Goal: Communication & Community: Share content

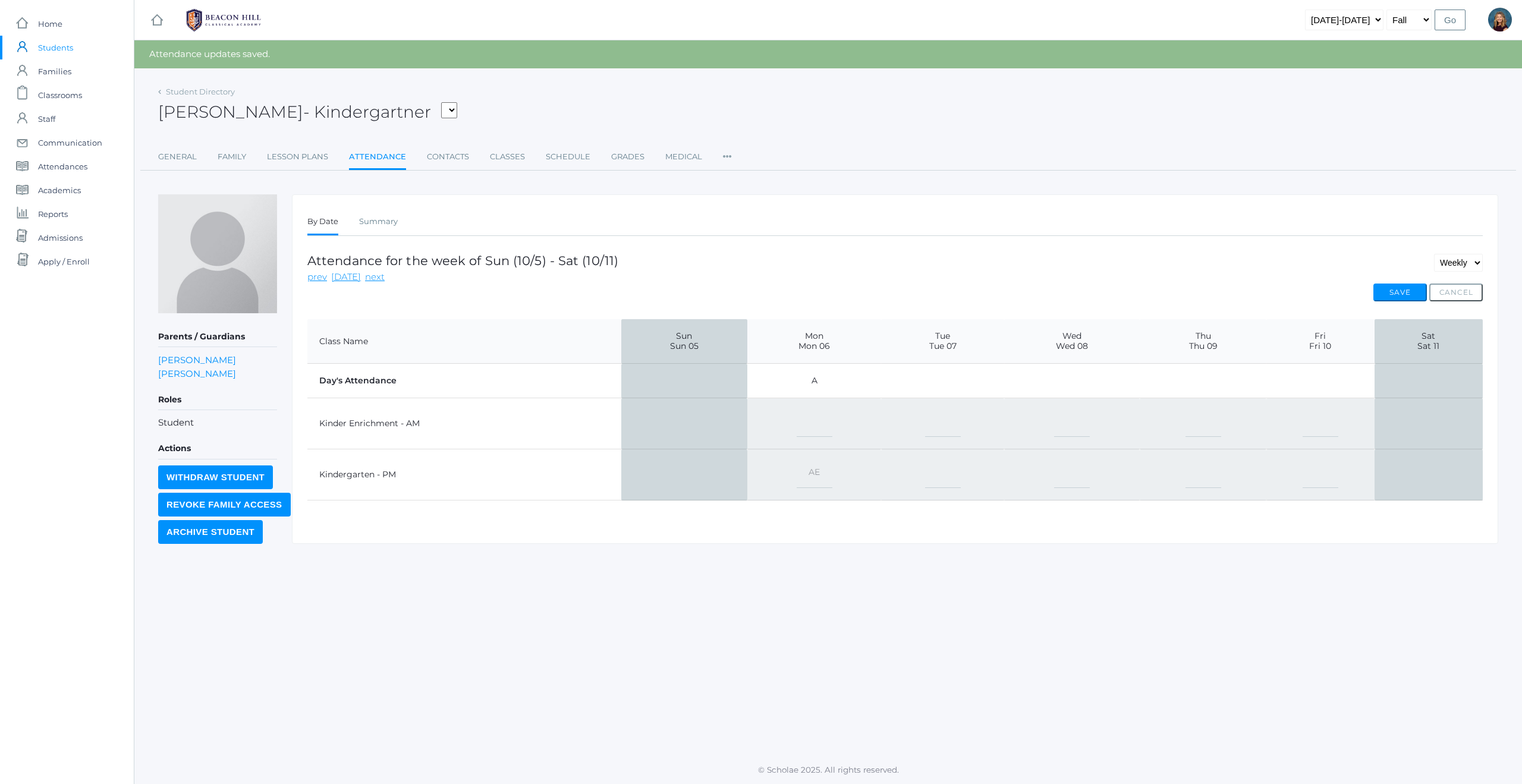
click at [54, 46] on span "Students" at bounding box center [56, 47] width 35 height 24
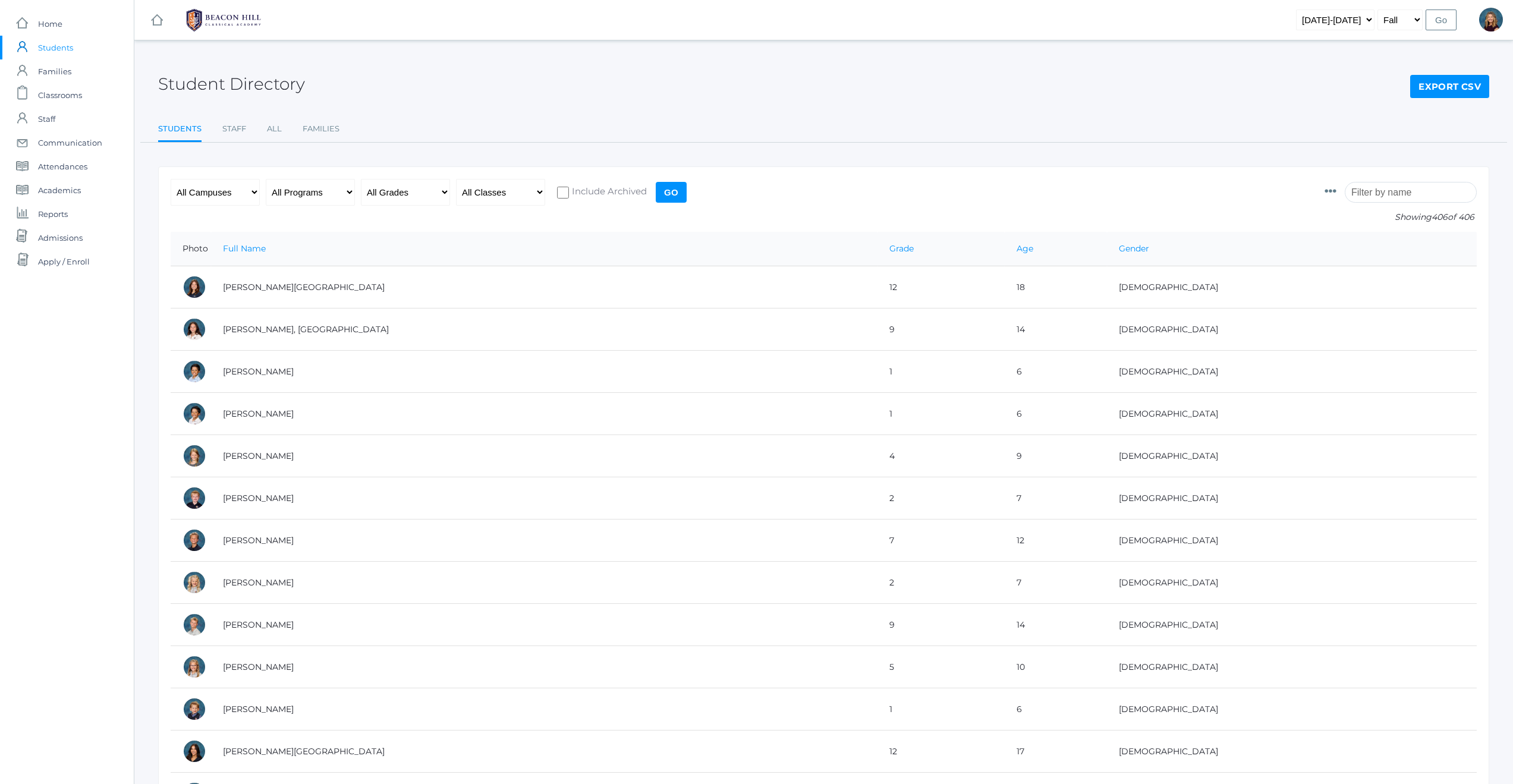
click at [1392, 189] on input "search" at bounding box center [1411, 192] width 132 height 21
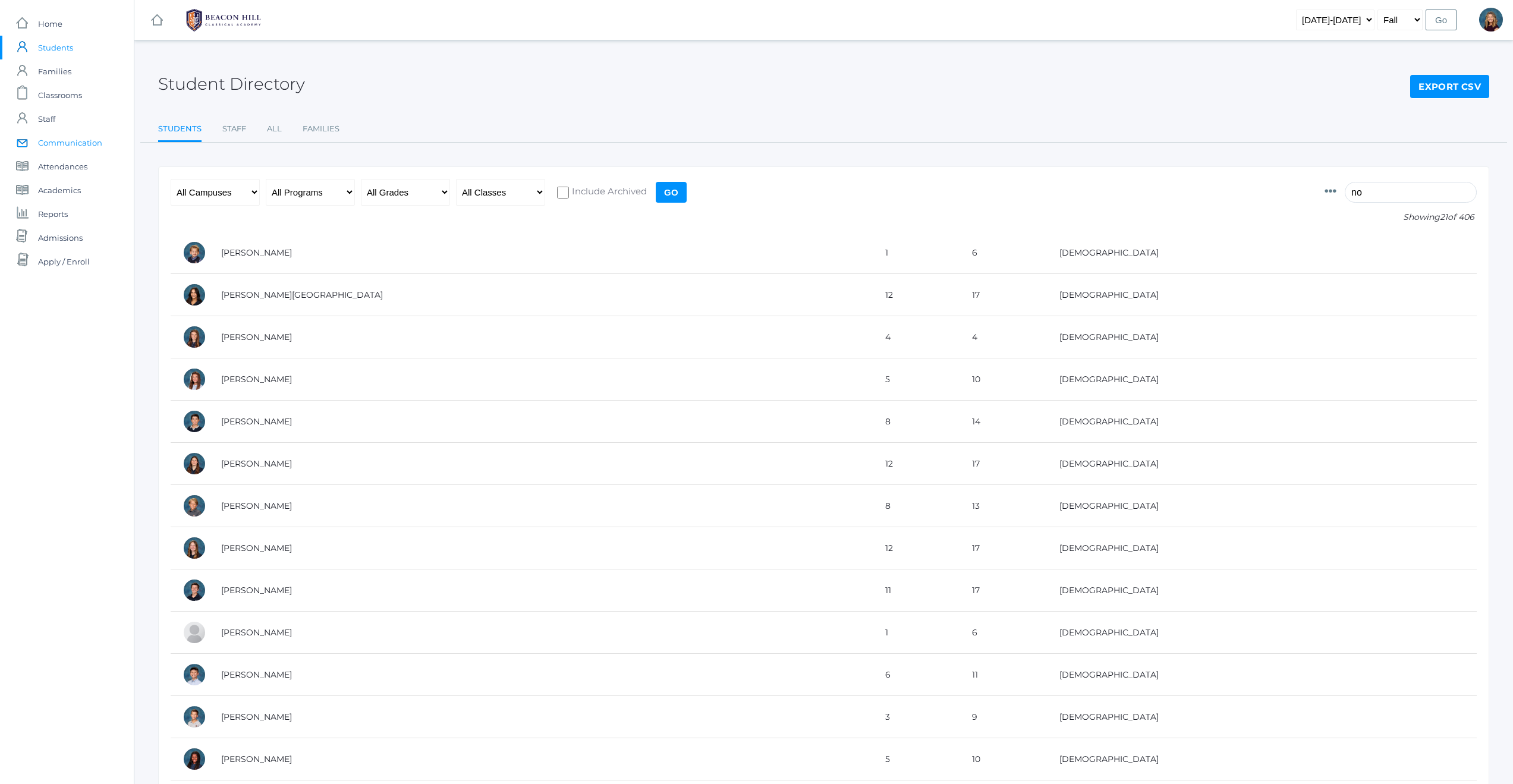
type input "no"
click at [78, 143] on span "Communication" at bounding box center [70, 142] width 65 height 24
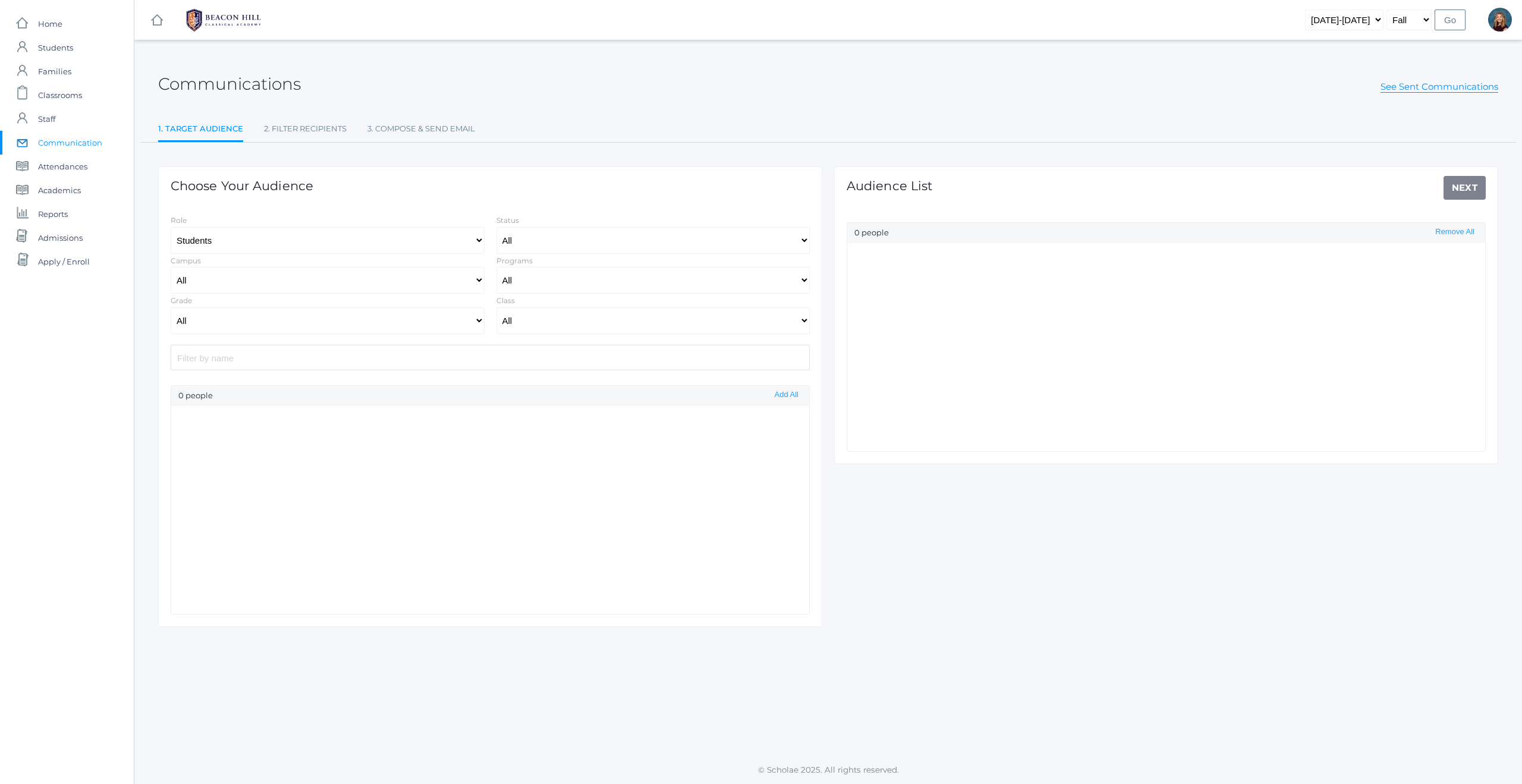
select select "Enrolled"
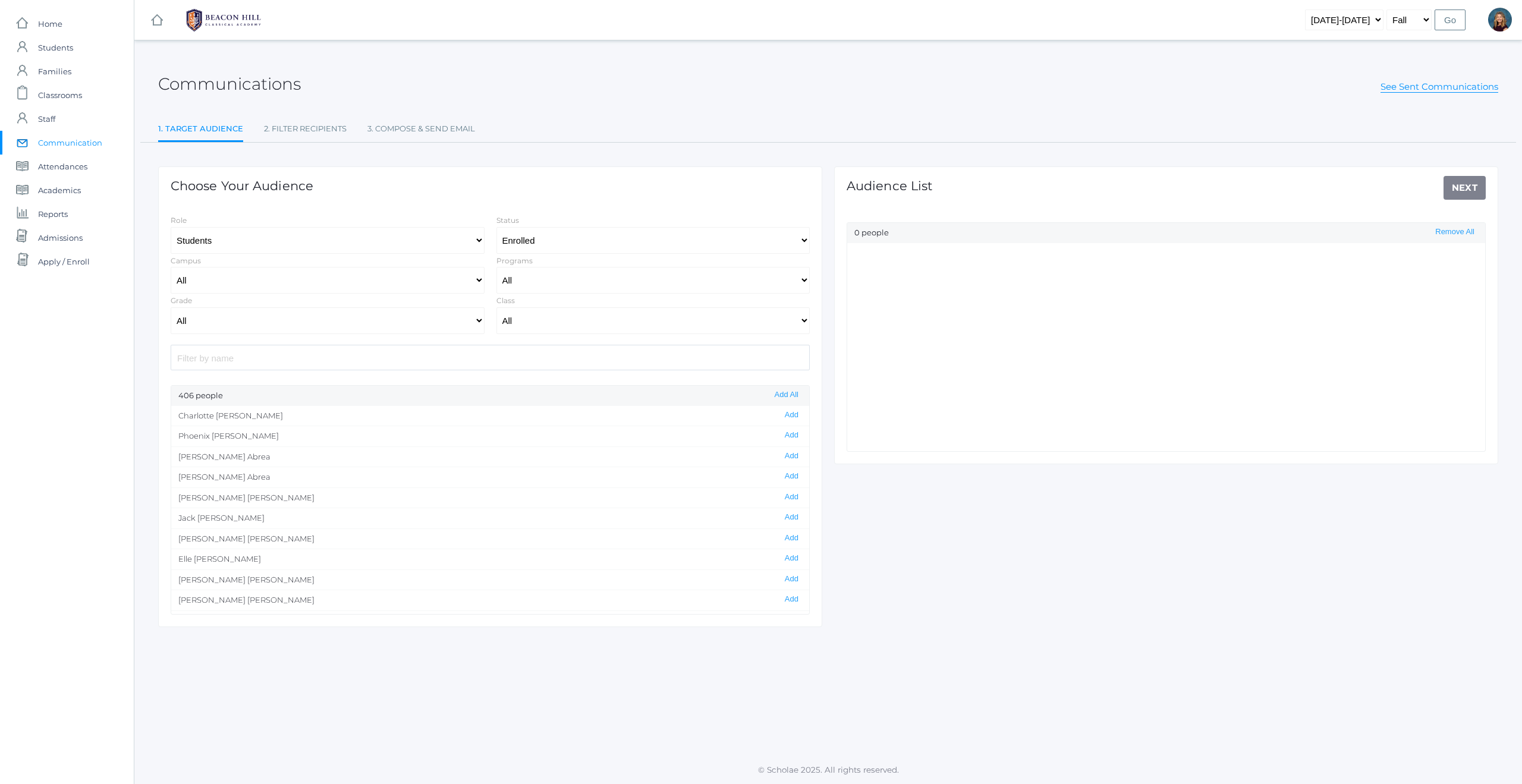
click at [315, 363] on input "search" at bounding box center [490, 357] width 639 height 26
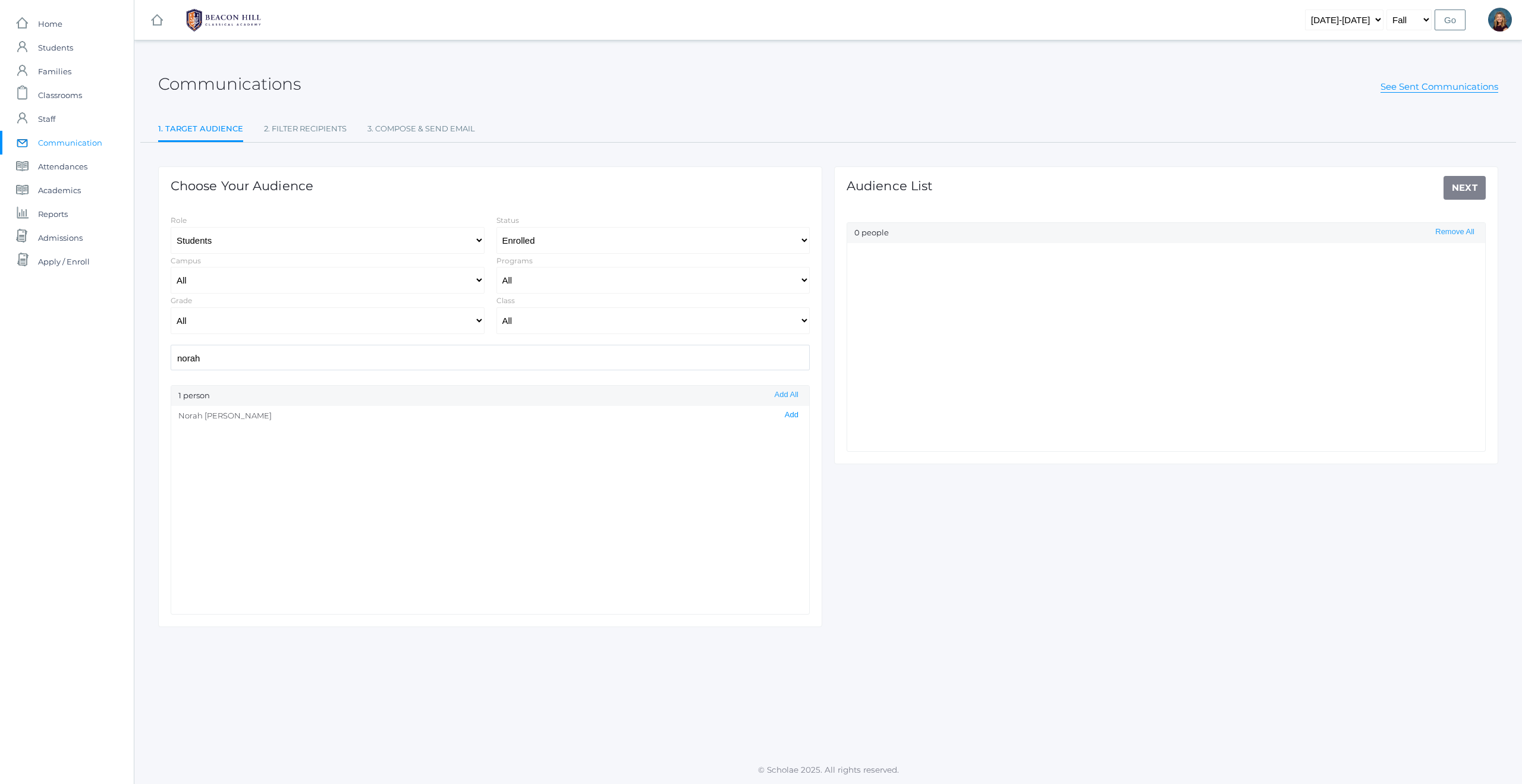
type input "norah"
click at [786, 416] on button "Add" at bounding box center [792, 415] width 21 height 10
click at [1466, 187] on link "Next" at bounding box center [1465, 188] width 43 height 24
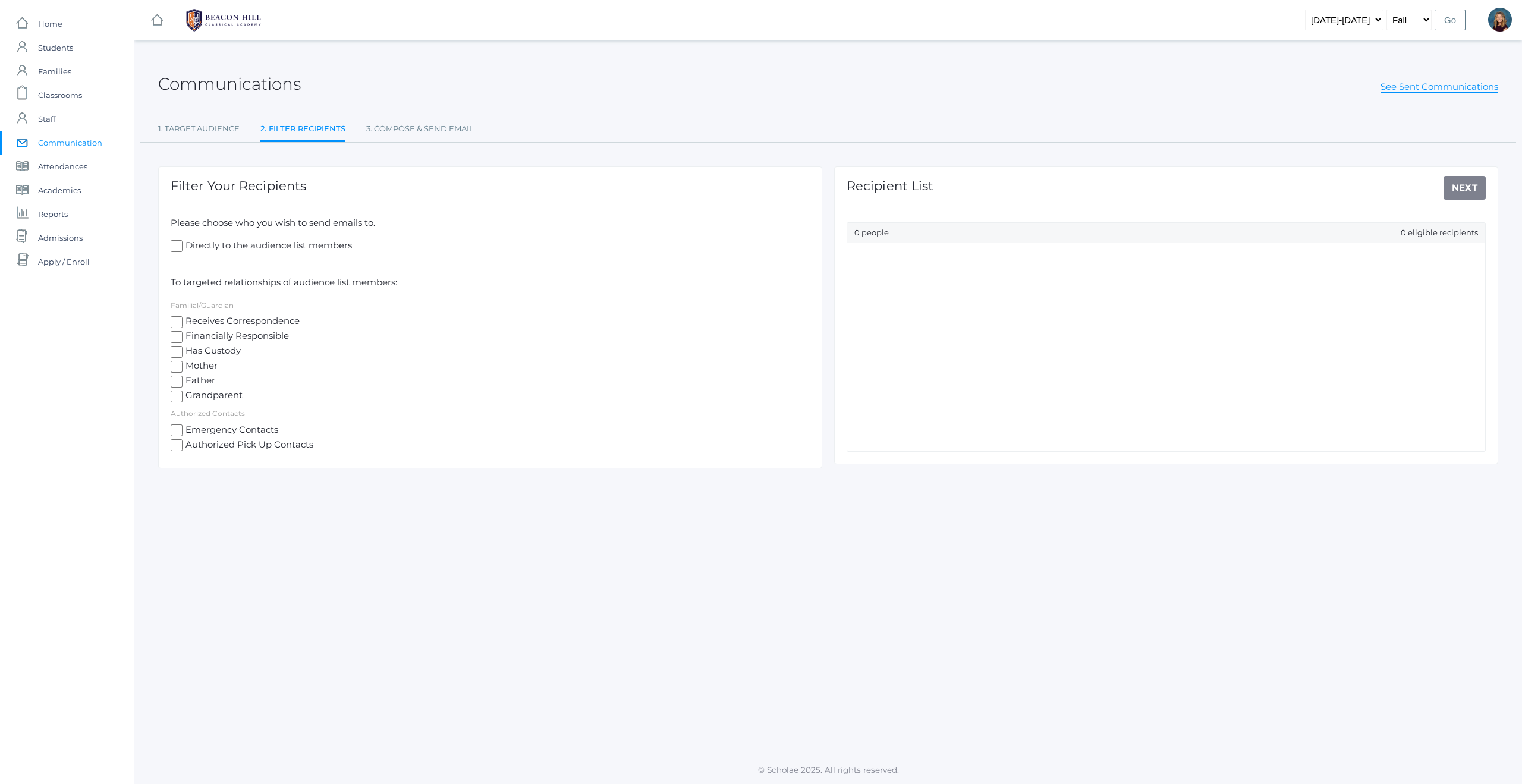
click at [174, 320] on input "Receives Correspondence" at bounding box center [176, 322] width 12 height 12
checkbox input "true"
click at [1460, 182] on link "Next" at bounding box center [1465, 188] width 43 height 24
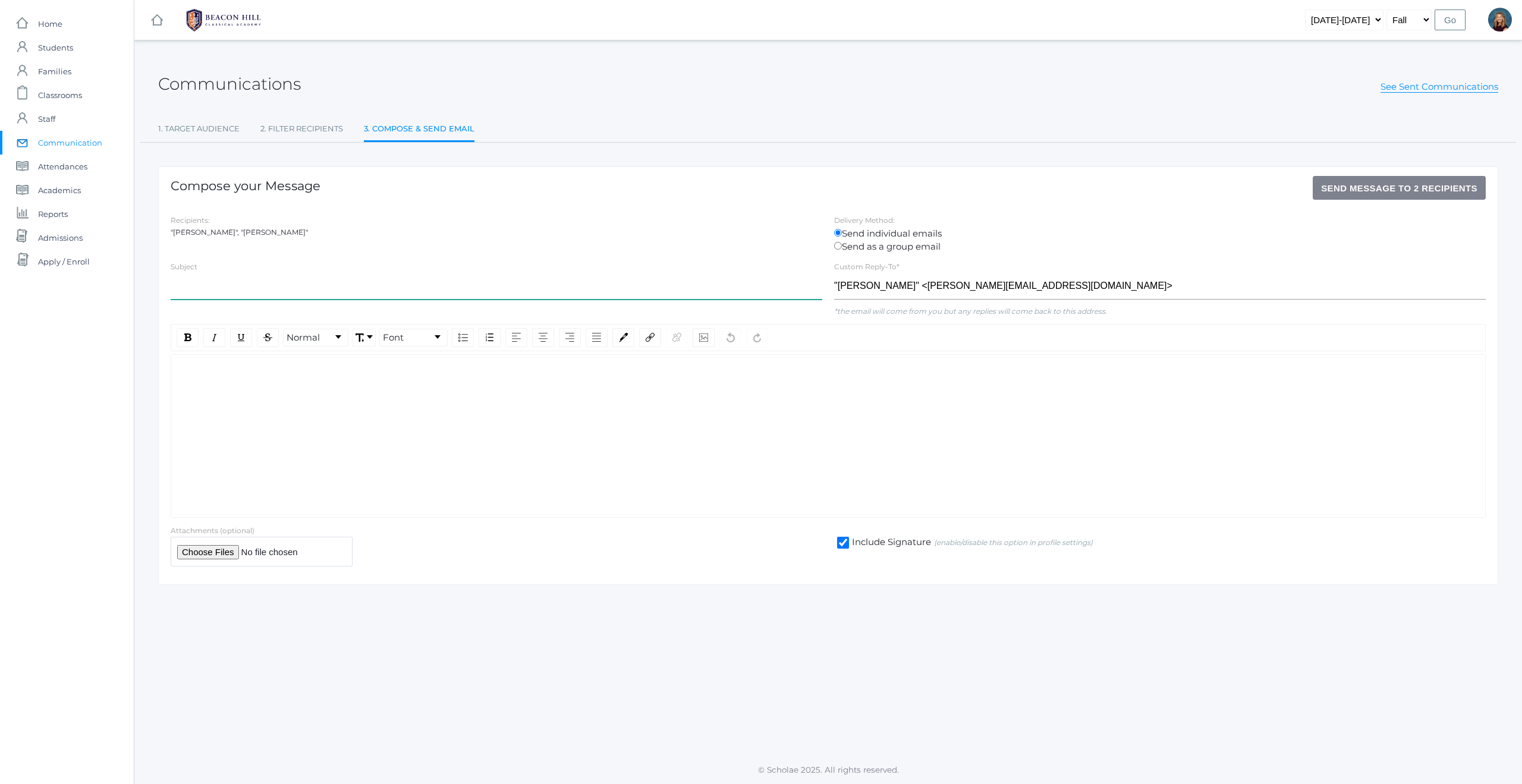
click at [229, 290] on input "text" at bounding box center [496, 286] width 652 height 27
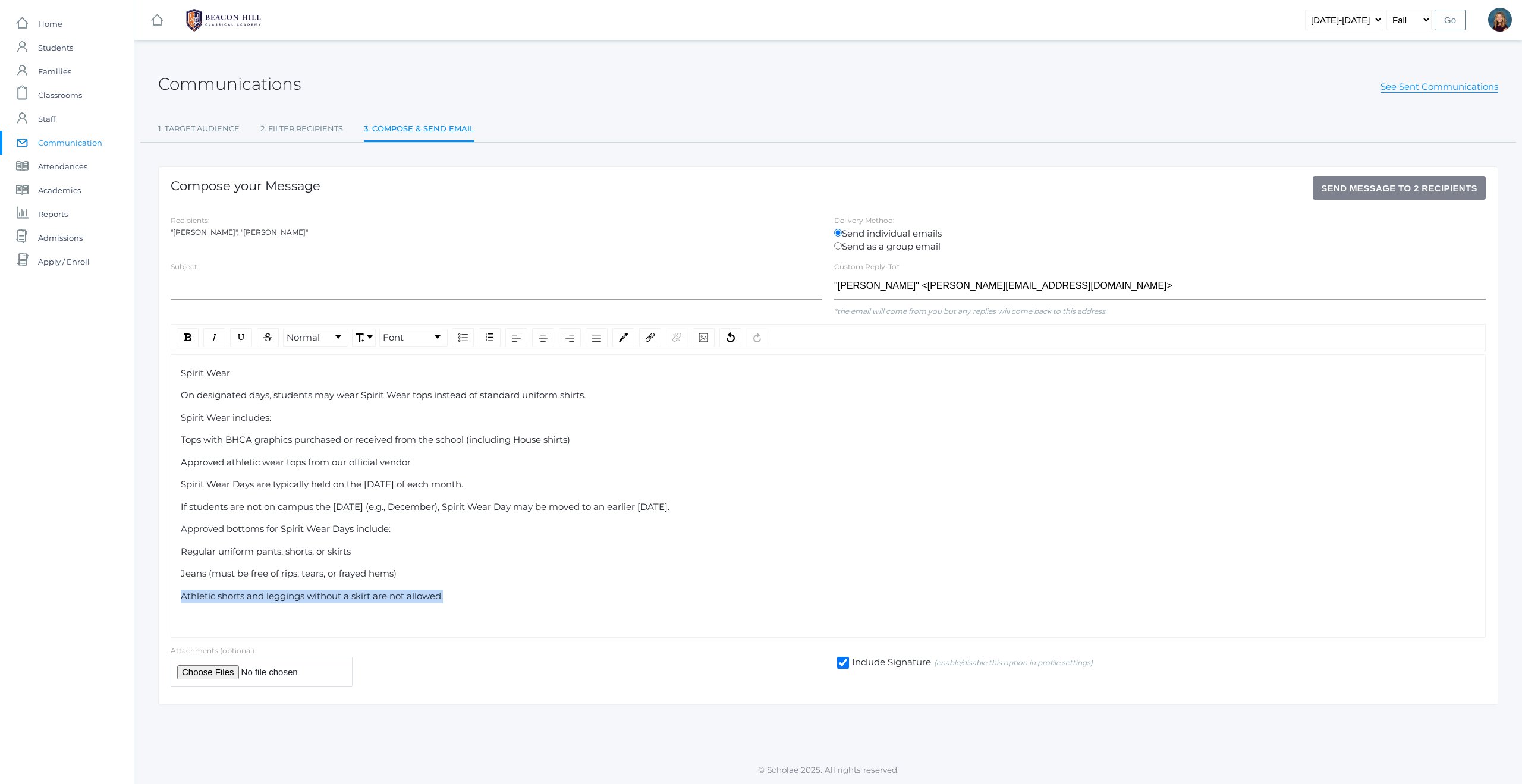
drag, startPoint x: 453, startPoint y: 598, endPoint x: 176, endPoint y: 592, distance: 277.1
click at [176, 592] on div "Spirit Wear On designated days, students may wear Spirit Wear tops instead of s…" at bounding box center [828, 496] width 1315 height 284
click at [625, 336] on img "rdw-color-picker" at bounding box center [623, 337] width 9 height 9
click at [647, 393] on span "rdw-color-picker" at bounding box center [647, 390] width 13 height 13
click at [555, 576] on div "Jeans (must be free of rips, tears, or frayed hems)" at bounding box center [828, 574] width 1296 height 14
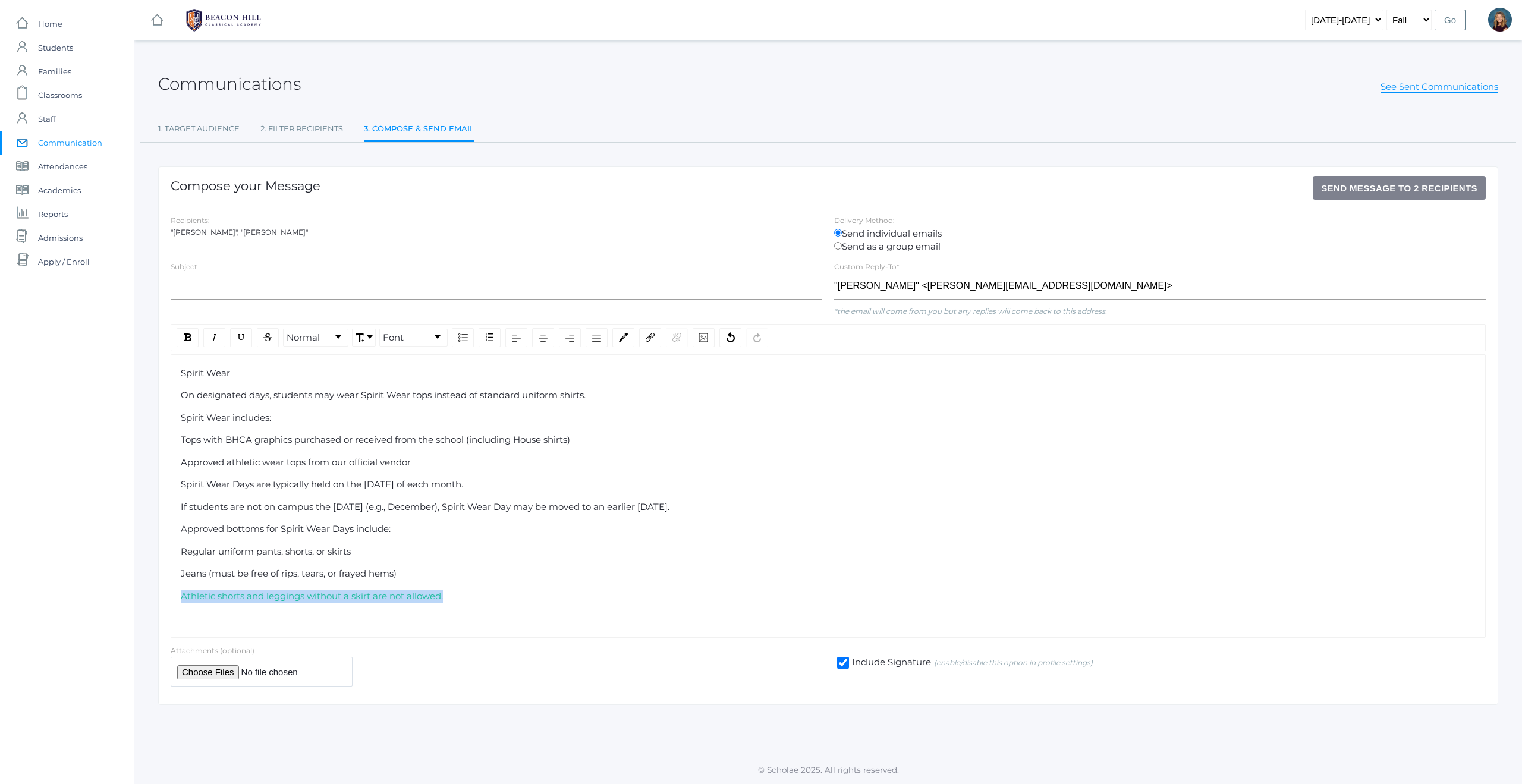
drag, startPoint x: 460, startPoint y: 597, endPoint x: 187, endPoint y: 588, distance: 273.1
click at [187, 588] on div "Spirit Wear On designated days, students may wear Spirit Wear tops instead of s…" at bounding box center [828, 496] width 1296 height 259
click at [625, 341] on img "rdw-color-picker" at bounding box center [623, 337] width 9 height 9
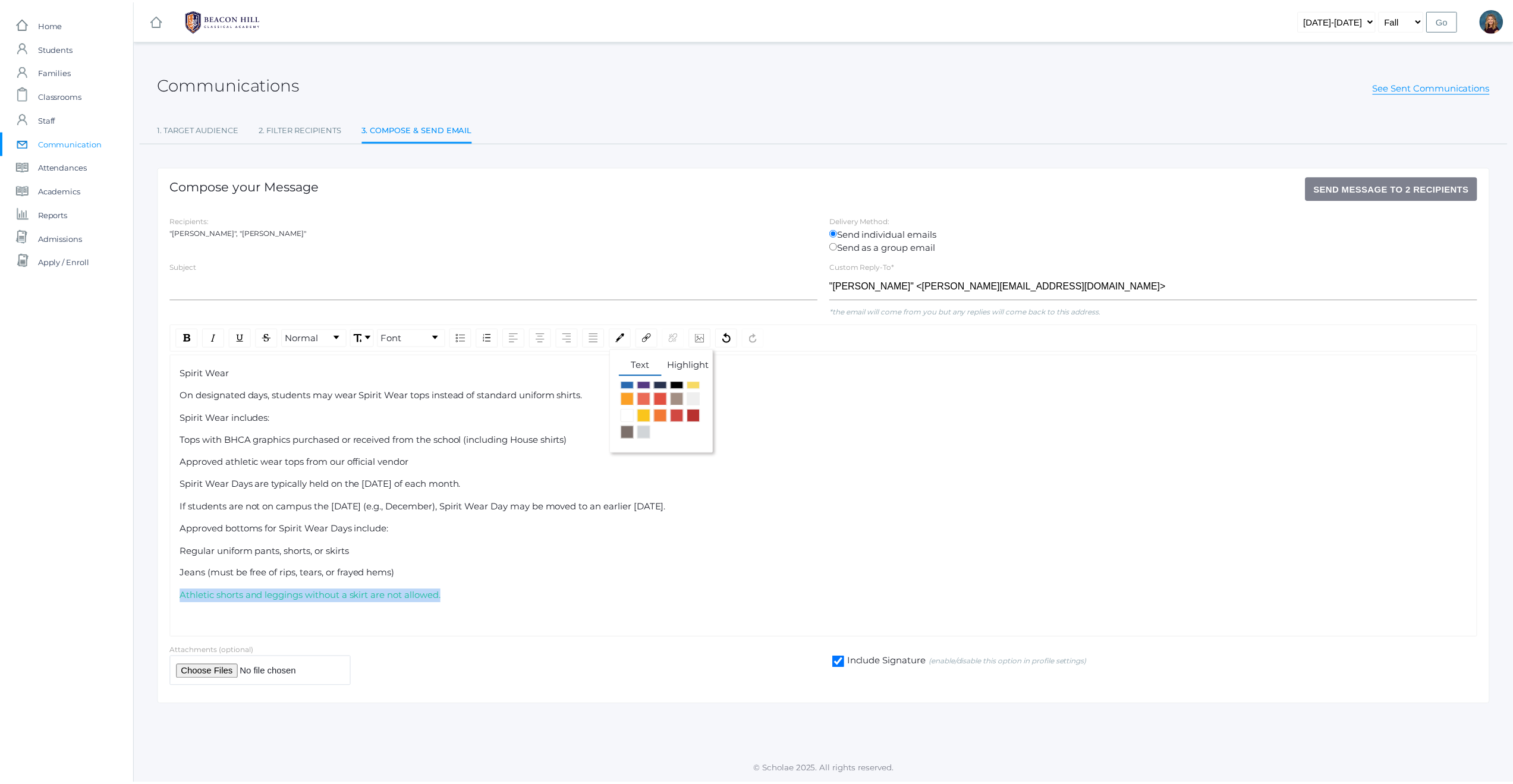
scroll to position [62, 0]
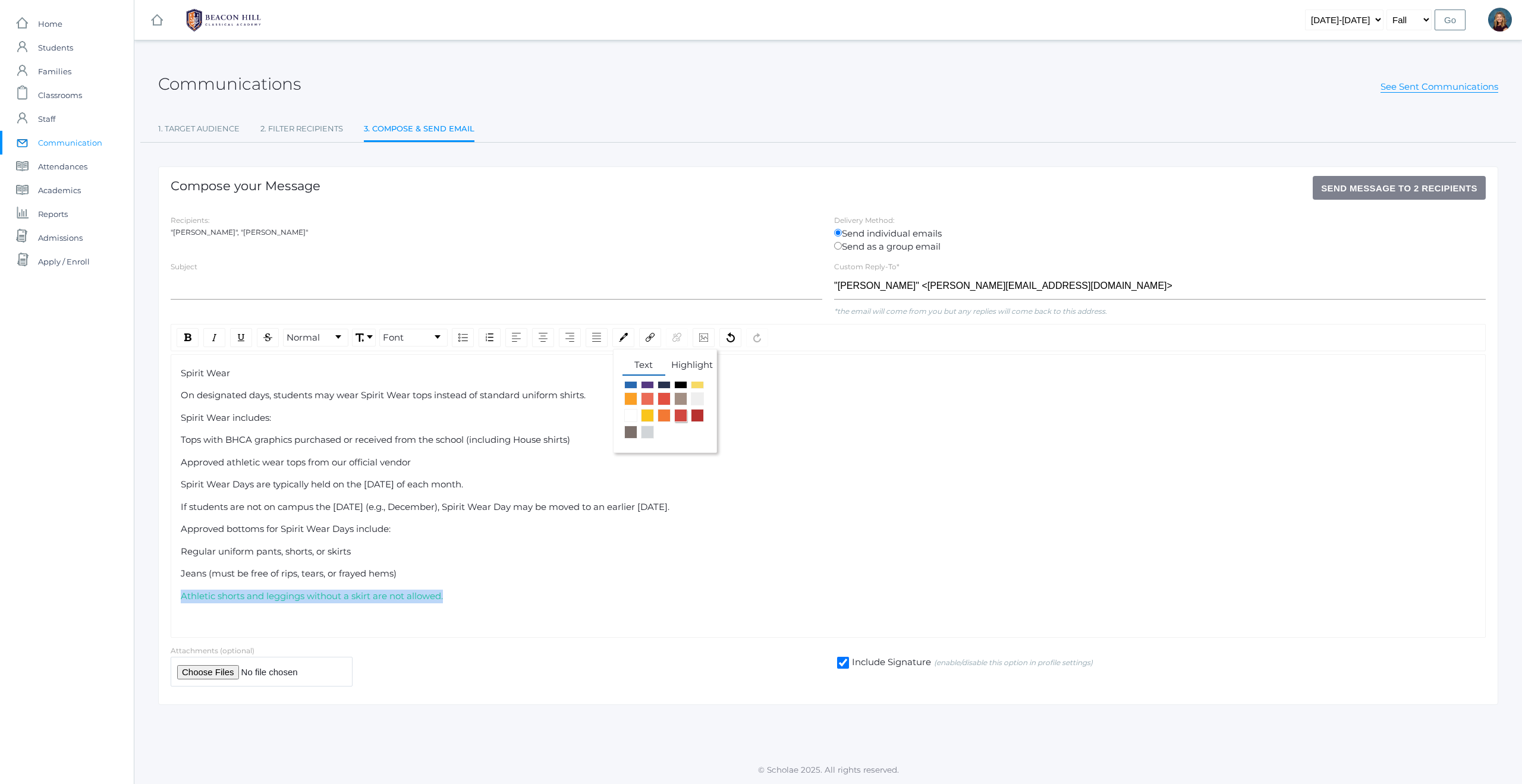
click at [680, 413] on span "rdw-color-picker" at bounding box center [680, 415] width 13 height 13
click at [561, 575] on div "Jeans (must be free of rips, tears, or frayed hems)" at bounding box center [828, 574] width 1296 height 14
click at [180, 374] on span "Spirit Wear" at bounding box center [205, 373] width 49 height 11
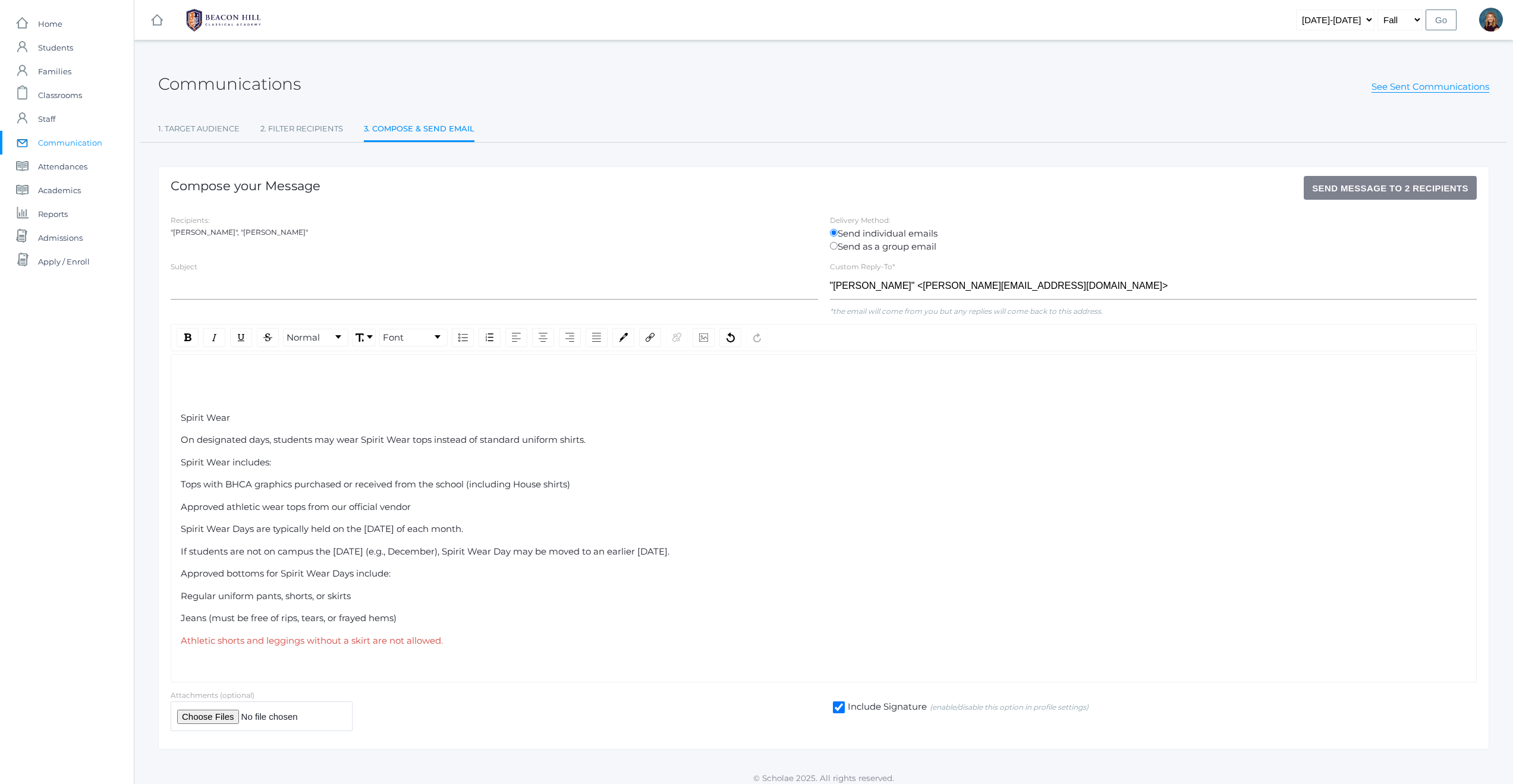
click at [187, 377] on div "rdw-editor" at bounding box center [824, 374] width 1287 height 14
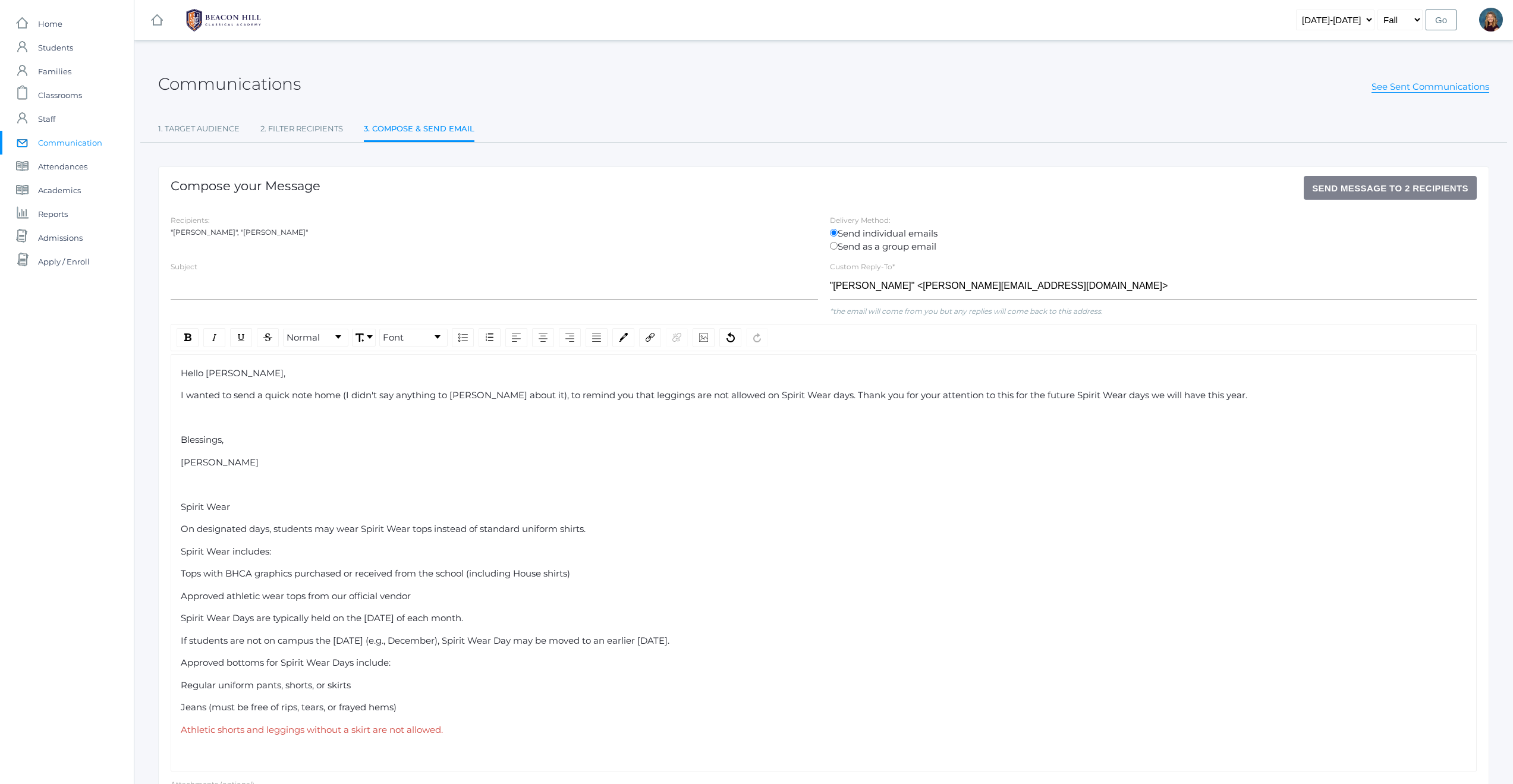
click at [180, 507] on span "Spirit Wear" at bounding box center [205, 506] width 49 height 11
drag, startPoint x: 180, startPoint y: 507, endPoint x: 230, endPoint y: 510, distance: 50.1
click at [230, 510] on span "Spirit Wear" at bounding box center [205, 506] width 49 height 11
click at [183, 334] on div "rdw-inline-control" at bounding box center [187, 337] width 22 height 19
click at [253, 500] on div "Hello [PERSON_NAME], I wanted to send a quick note home (I didn't say anything …" at bounding box center [824, 563] width 1287 height 392
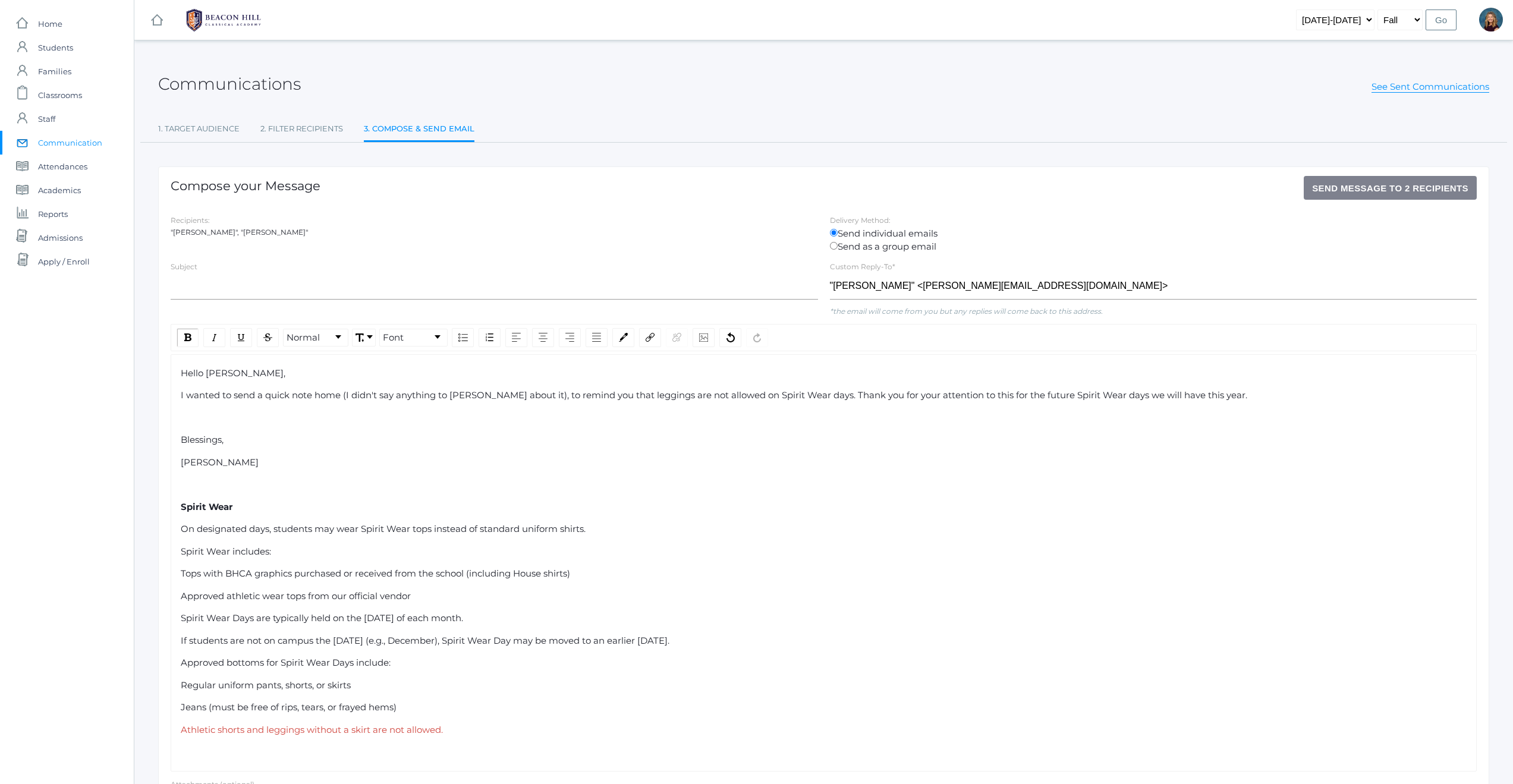
click at [237, 508] on div "Spirit Wear" at bounding box center [824, 507] width 1287 height 14
click at [257, 483] on div "rdw-editor" at bounding box center [824, 485] width 1287 height 14
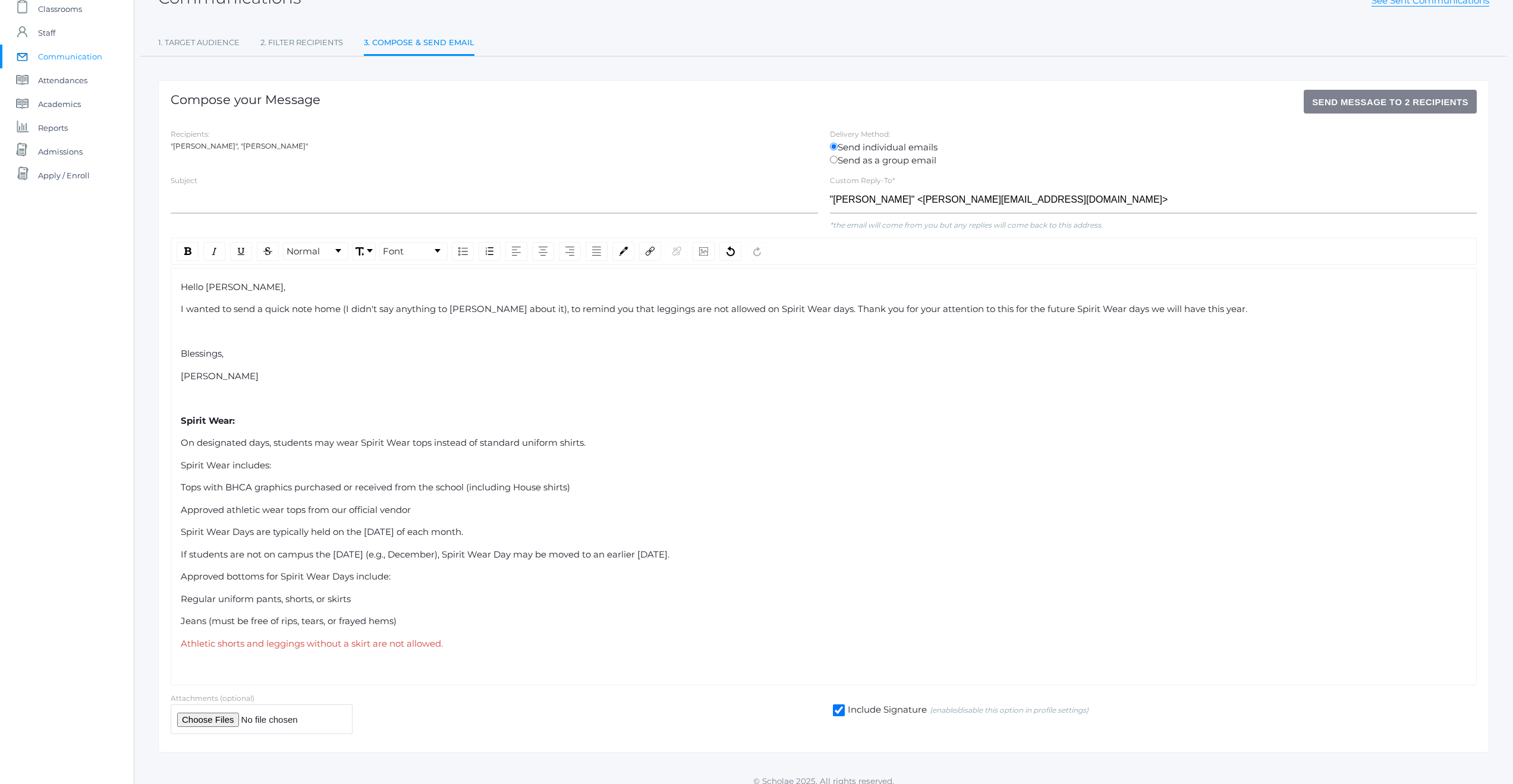
scroll to position [94, 0]
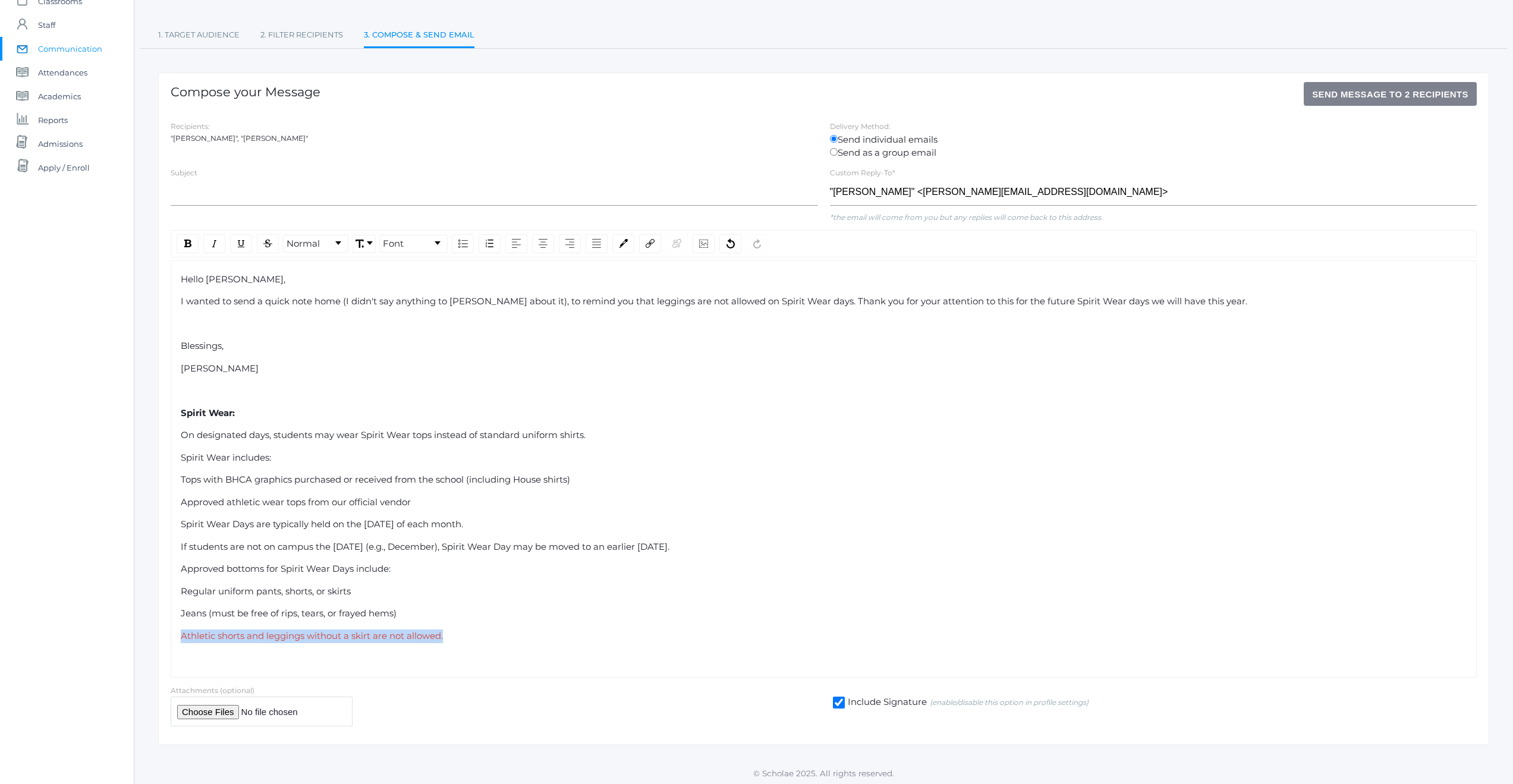
drag, startPoint x: 180, startPoint y: 636, endPoint x: 404, endPoint y: 644, distance: 224.1
click at [404, 644] on div "Hello [PERSON_NAME], I wanted to send a quick note home (I didn't say anything …" at bounding box center [824, 468] width 1287 height 392
click at [185, 244] on img "rdw-inline-control" at bounding box center [188, 243] width 7 height 8
click at [489, 596] on div "Hello [PERSON_NAME], I wanted to send a quick note home (I didn't say anything …" at bounding box center [824, 468] width 1287 height 392
click at [182, 434] on span "On designated days, students may wear Spirit Wear tops instead of standard unif…" at bounding box center [382, 435] width 405 height 11
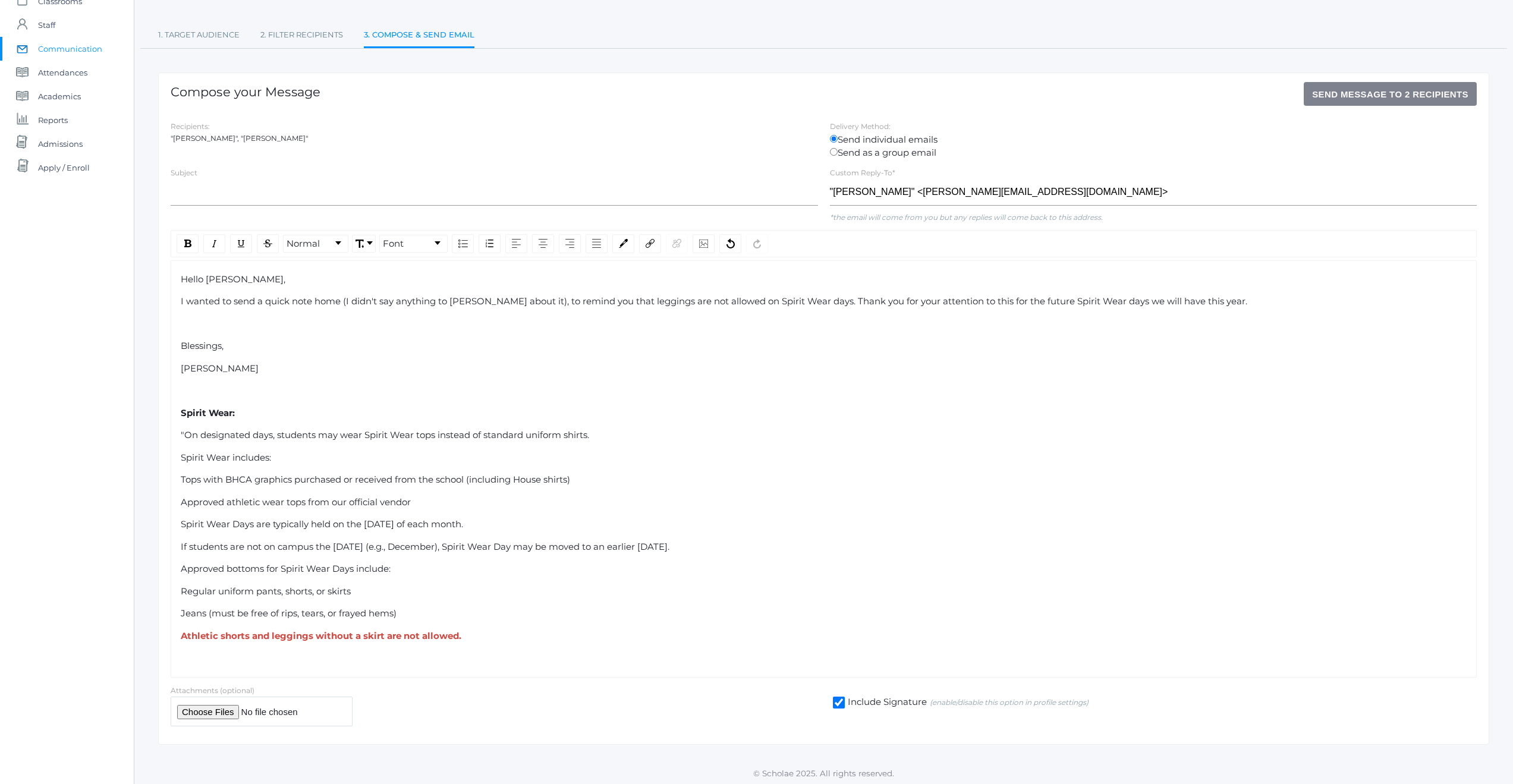
click at [465, 637] on div "Athletic shorts and leggings without a skirt are not allowed." at bounding box center [824, 636] width 1287 height 14
drag, startPoint x: 469, startPoint y: 632, endPoint x: 461, endPoint y: 634, distance: 8.2
click at [461, 634] on div "Athletic shorts and leggings without a skirt are not allowed."" at bounding box center [824, 636] width 1287 height 14
click at [620, 243] on img "rdw-color-picker" at bounding box center [623, 243] width 9 height 9
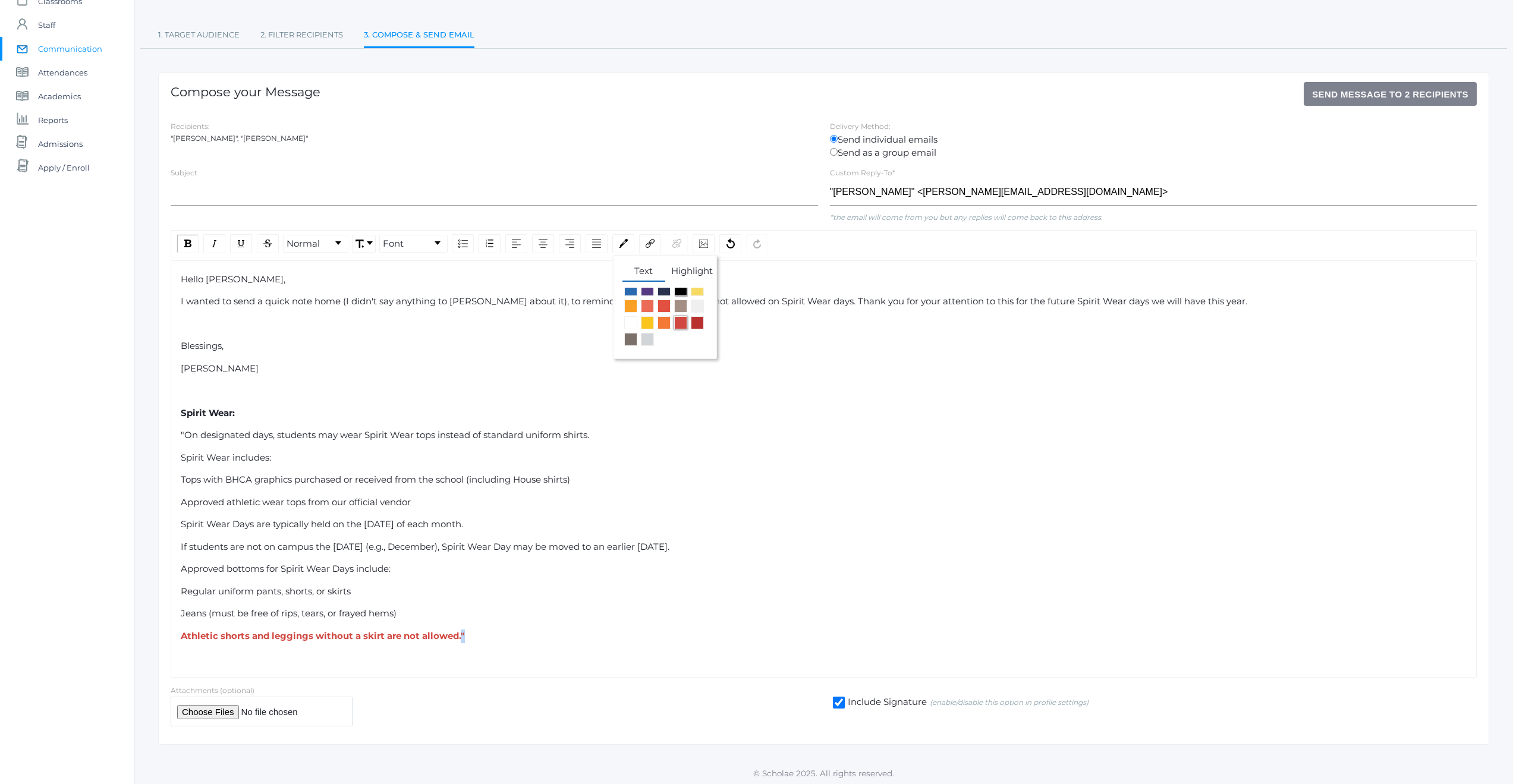
click at [674, 296] on span "rdw-color-picker" at bounding box center [680, 289] width 13 height 13
click at [523, 606] on div "Hello [PERSON_NAME], I wanted to send a quick note home (I didn't say anything …" at bounding box center [824, 468] width 1287 height 392
click at [462, 636] on div "Athletic shorts and leggings without a skirt are not allowed. "" at bounding box center [824, 636] width 1287 height 14
click at [189, 246] on img "rdw-inline-control" at bounding box center [188, 243] width 7 height 8
click at [458, 586] on div "Regular uniform pants, shorts, or skirts" at bounding box center [824, 592] width 1287 height 14
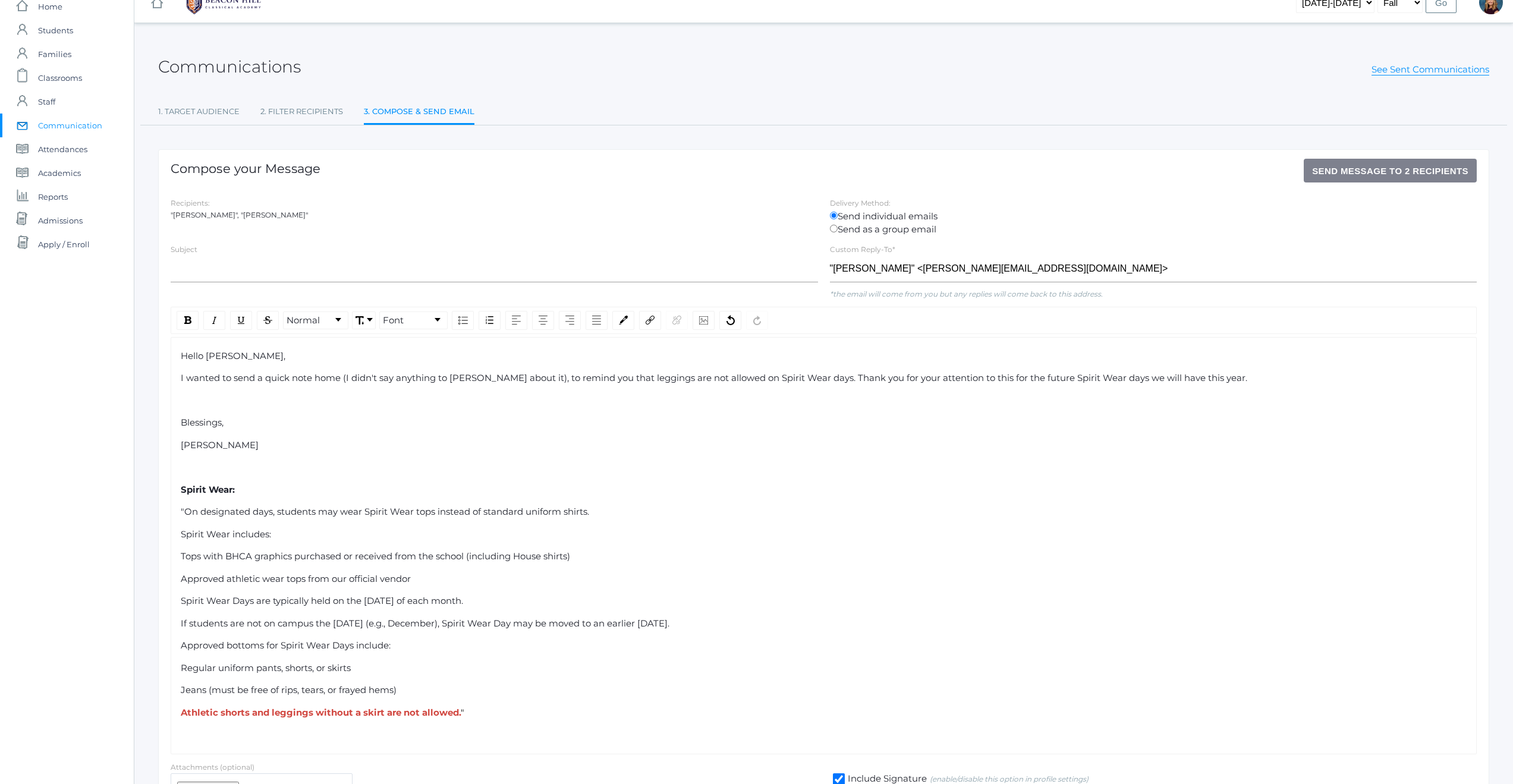
scroll to position [97, 0]
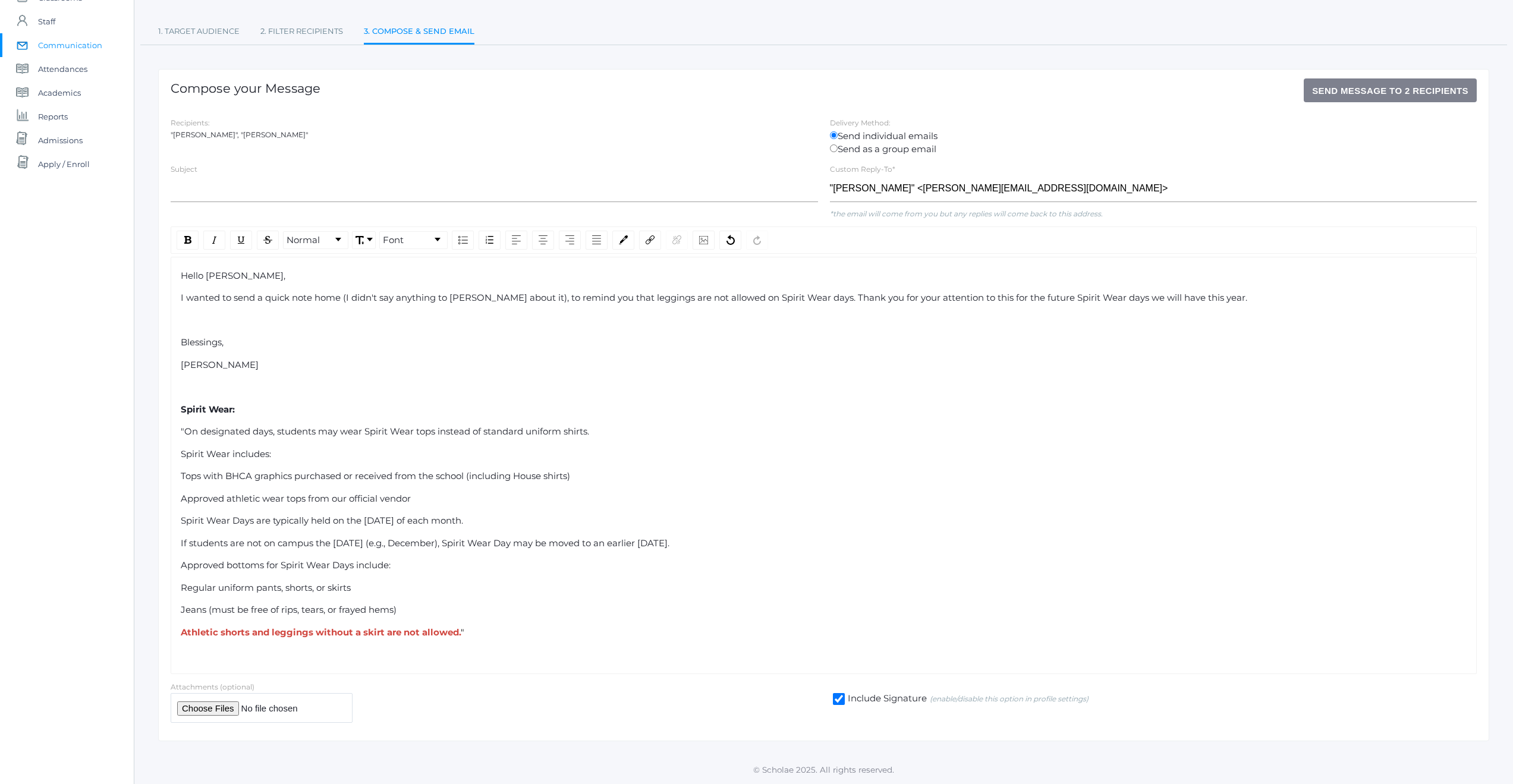
click at [649, 298] on span "I wanted to send a quick note home (I didn't say anything to [PERSON_NAME] abou…" at bounding box center [713, 298] width 1067 height 11
click at [212, 192] on input "text" at bounding box center [494, 189] width 648 height 27
type input "Uniform Dress Code Notice (Spirit Wear)"
click at [1337, 91] on span "Send Message to 2 recipients" at bounding box center [1390, 90] width 156 height 10
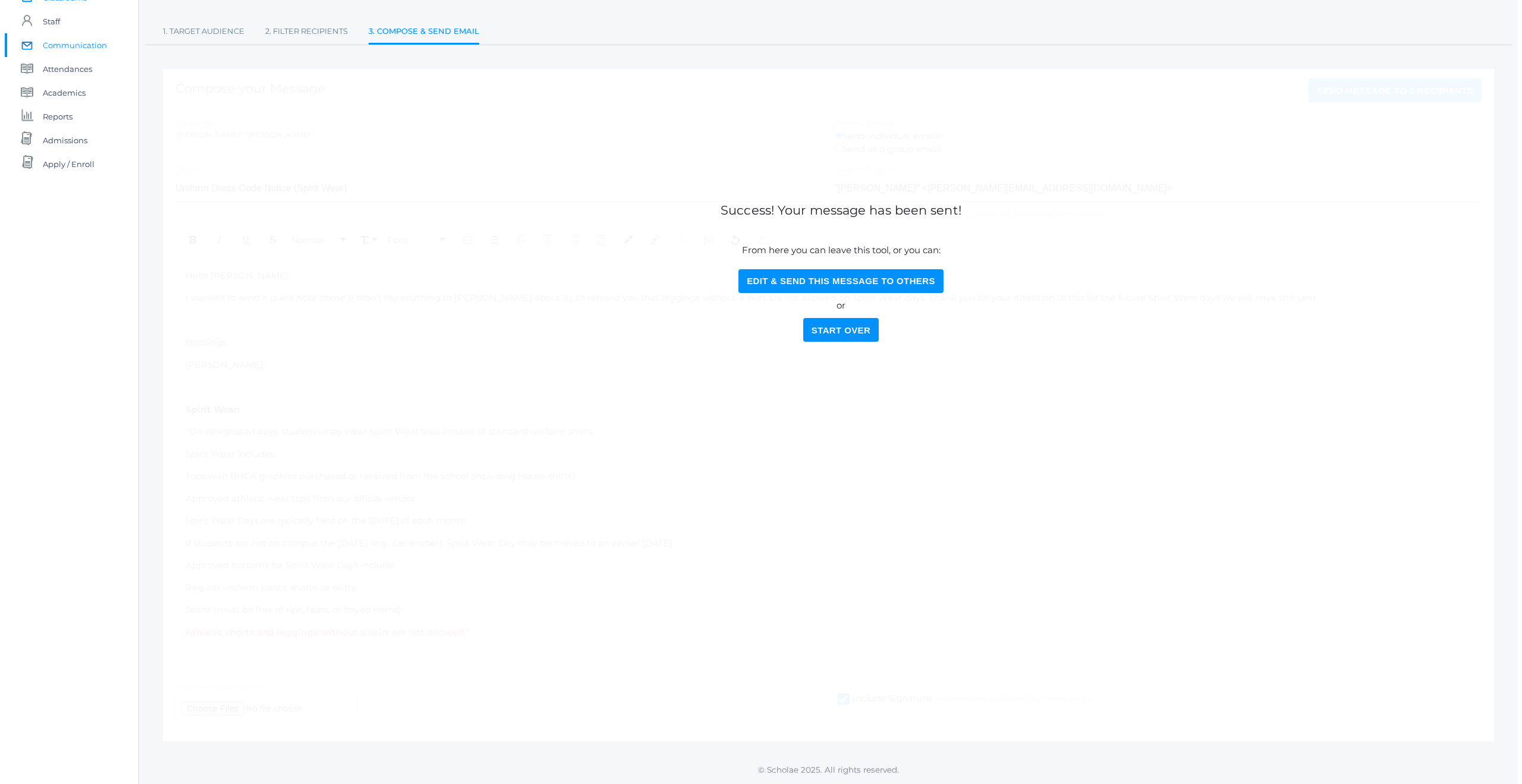
scroll to position [0, 0]
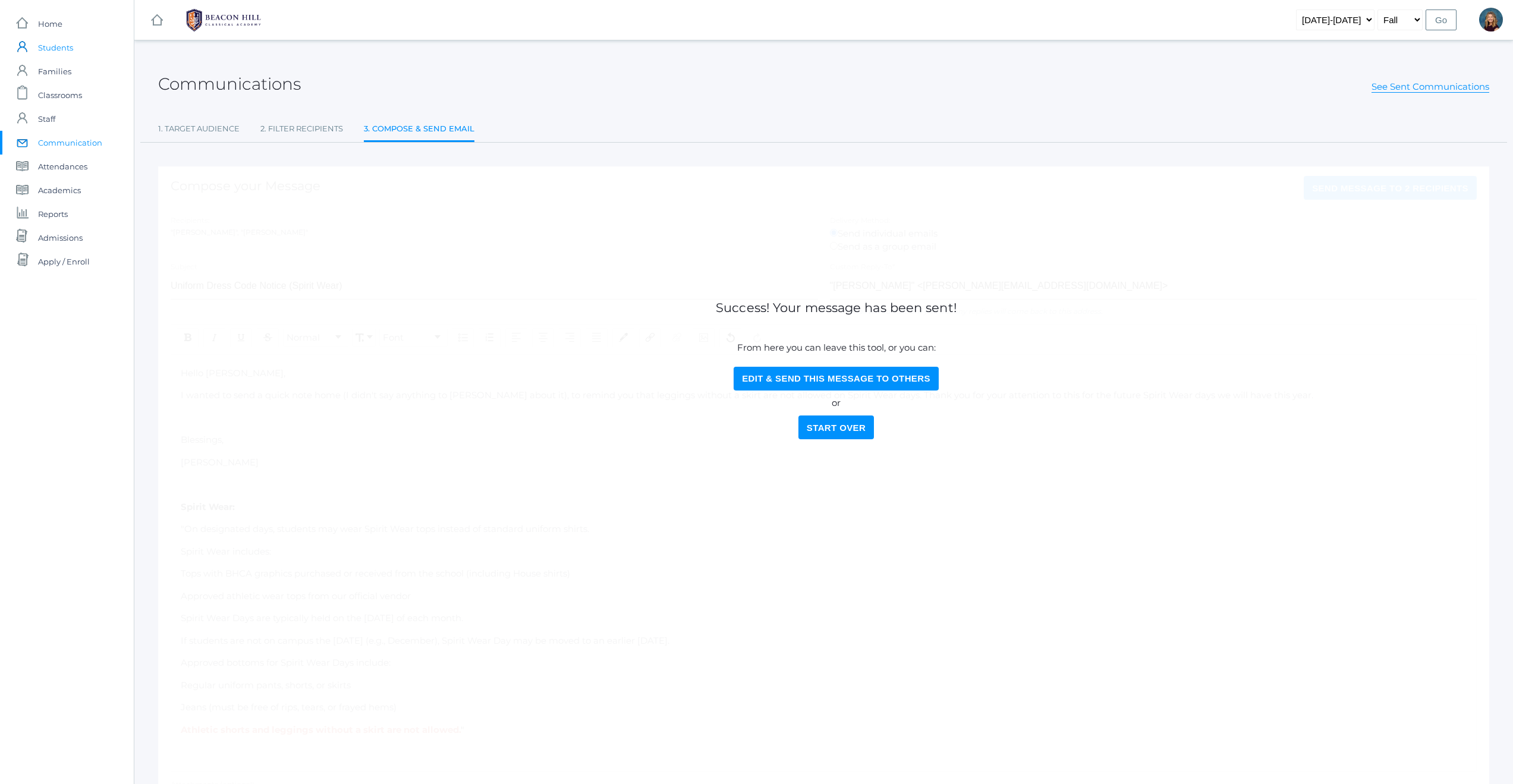
click at [64, 42] on span "Students" at bounding box center [56, 47] width 35 height 24
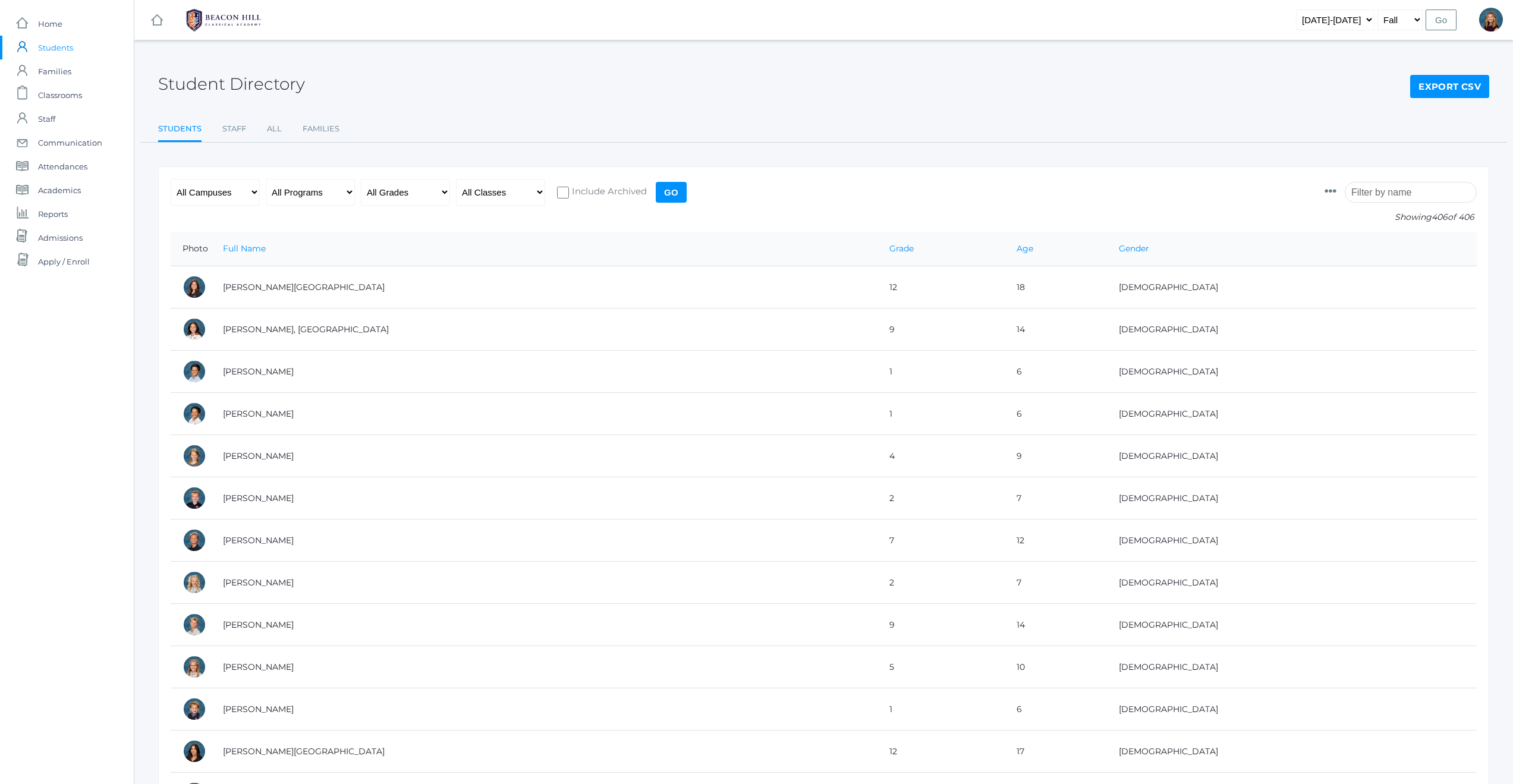
click at [1374, 199] on input "search" at bounding box center [1411, 192] width 132 height 21
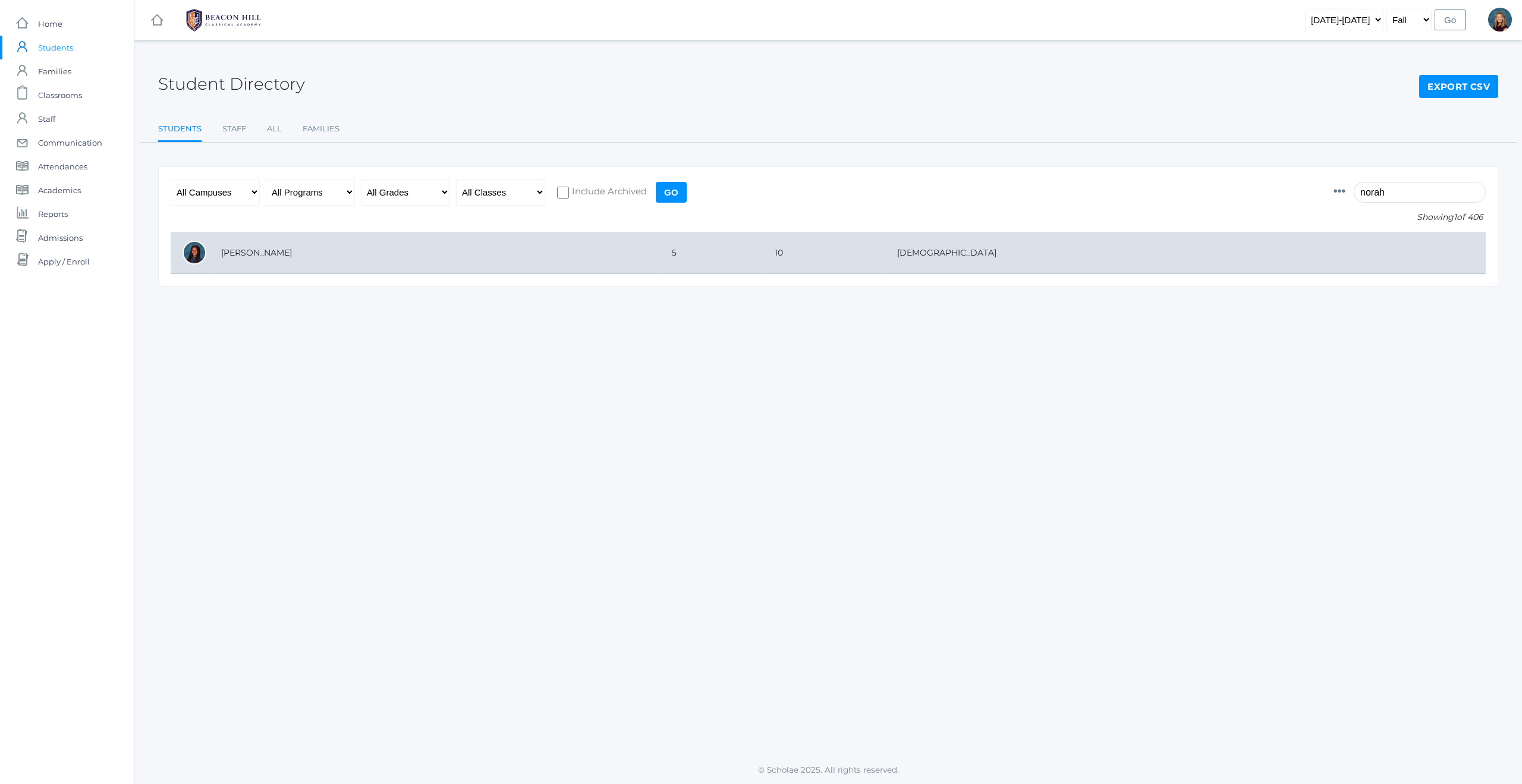
type input "norah"
click at [242, 251] on td "[PERSON_NAME]" at bounding box center [434, 253] width 450 height 42
